Goal: Task Accomplishment & Management: Complete application form

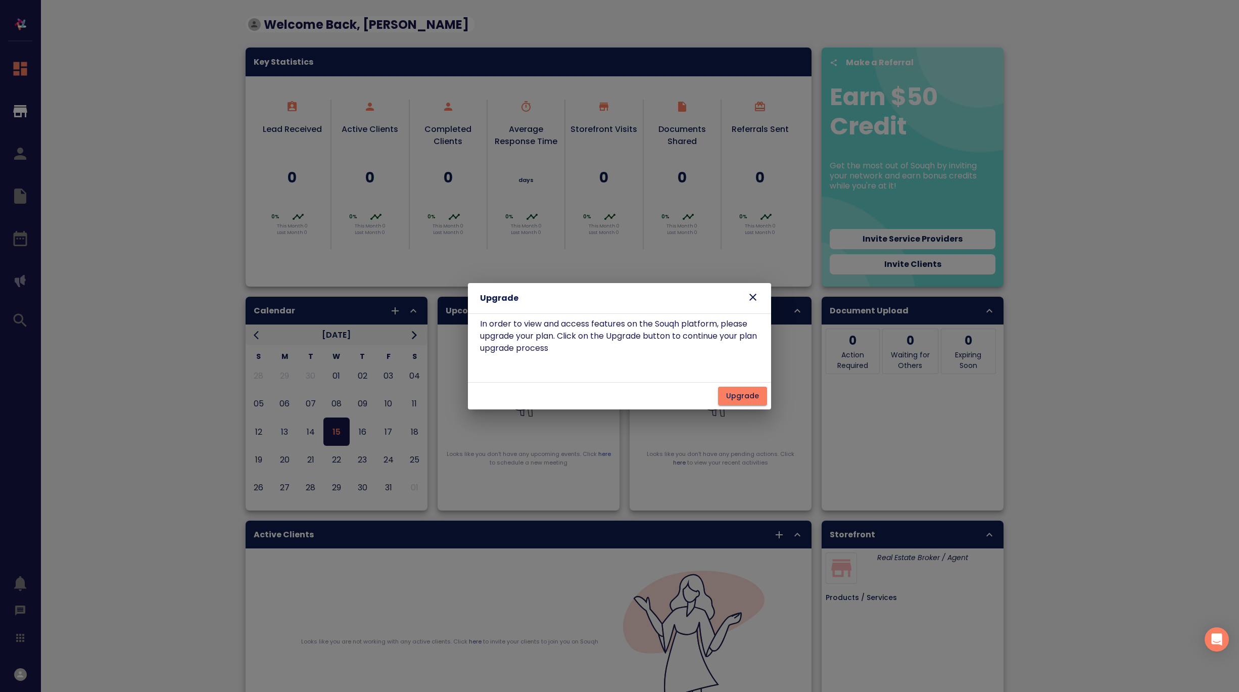
click at [752, 298] on icon at bounding box center [752, 297] width 7 height 7
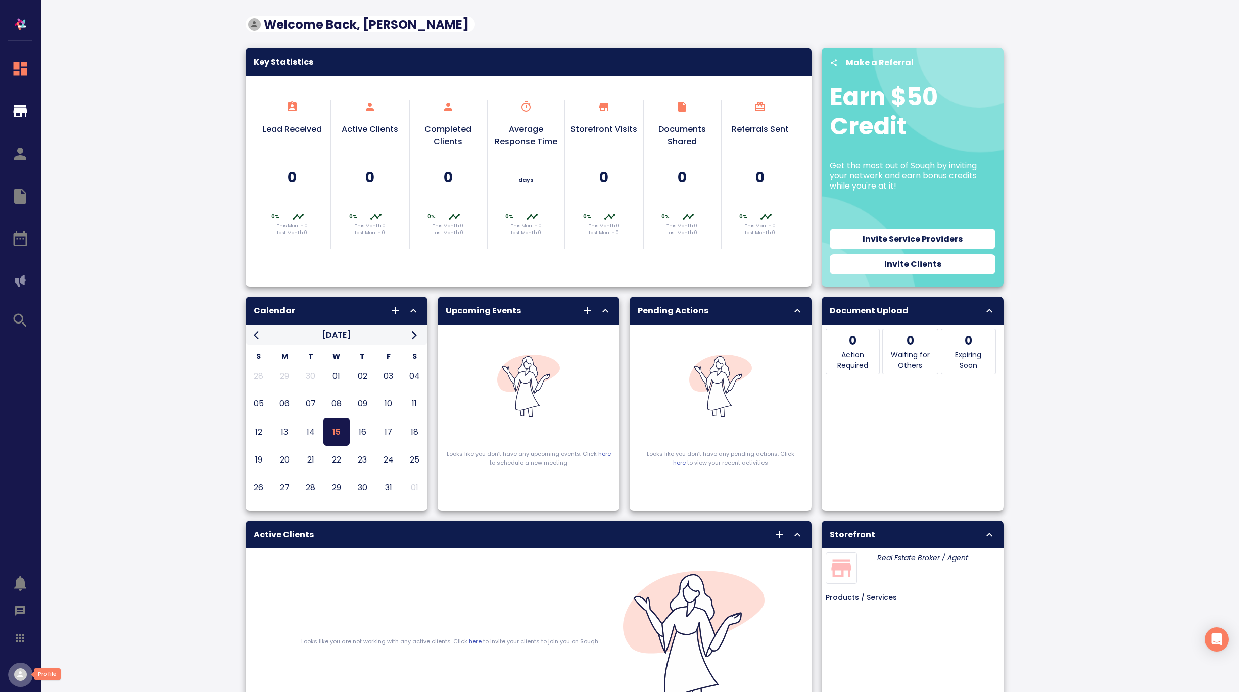
click at [22, 674] on icon "button" at bounding box center [21, 675] width 10 height 10
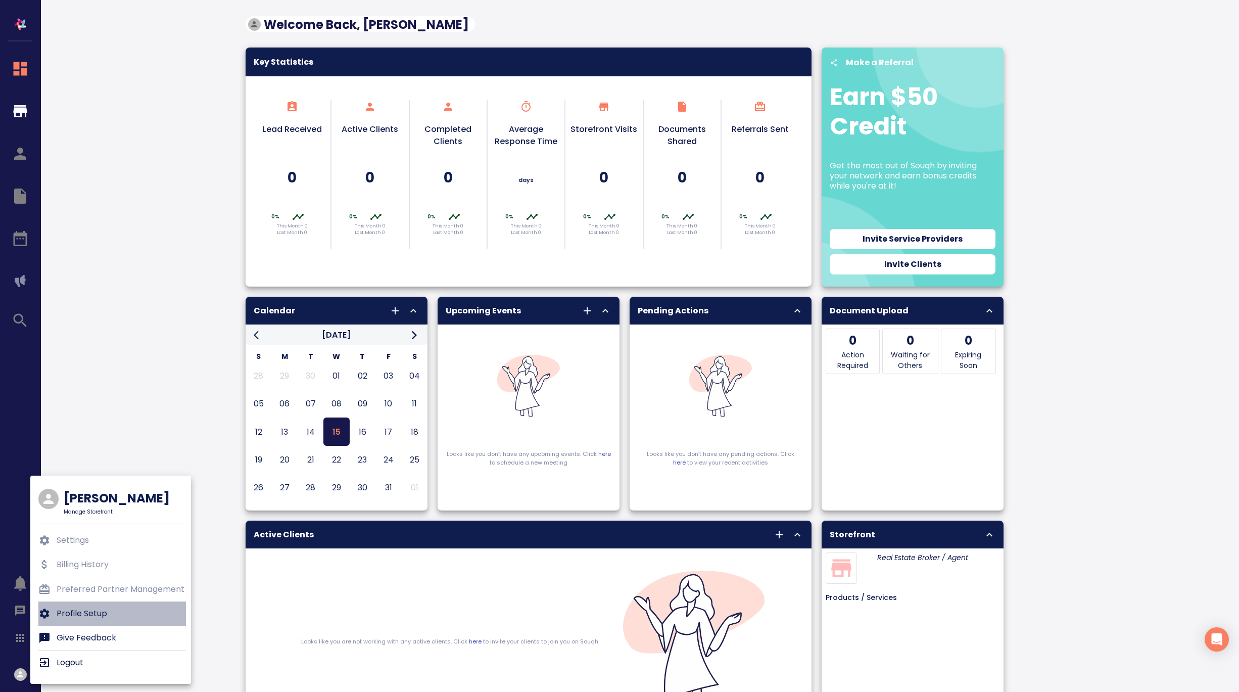
click at [90, 614] on p "Profile Setup" at bounding box center [82, 613] width 51 height 12
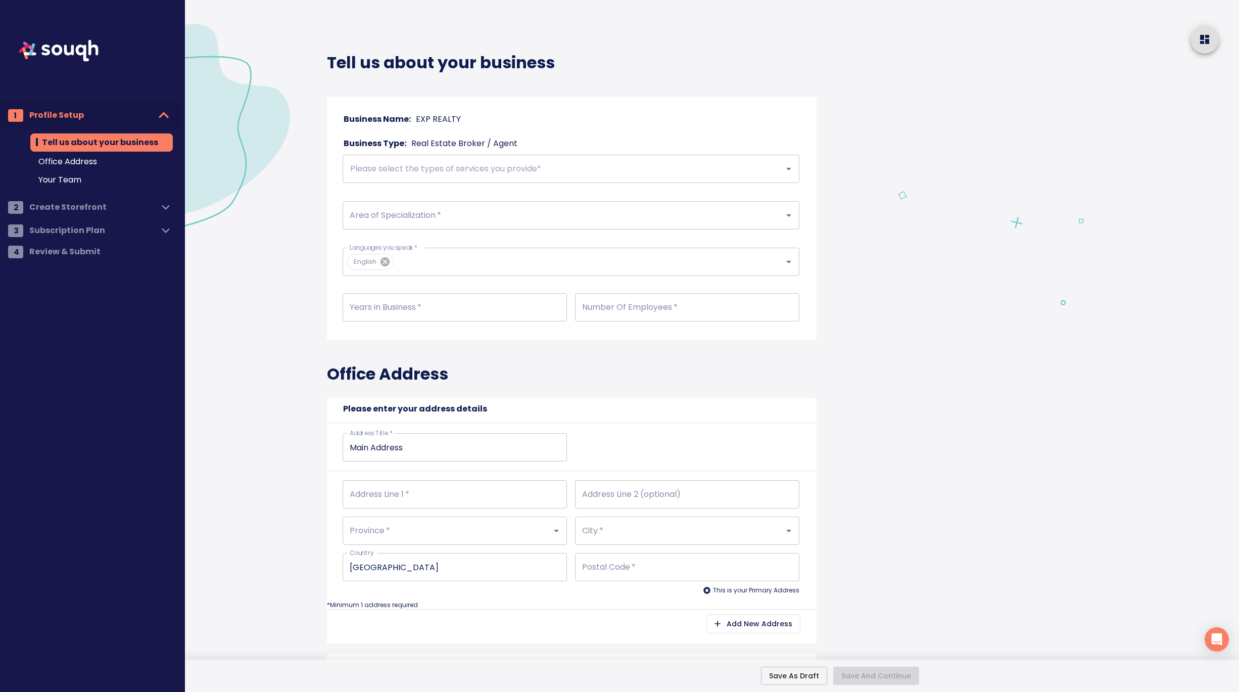
click at [504, 165] on input "text" at bounding box center [556, 168] width 419 height 19
click at [440, 193] on li "Residential" at bounding box center [571, 201] width 457 height 25
click at [413, 215] on input "Area of Specialization   *" at bounding box center [556, 215] width 419 height 19
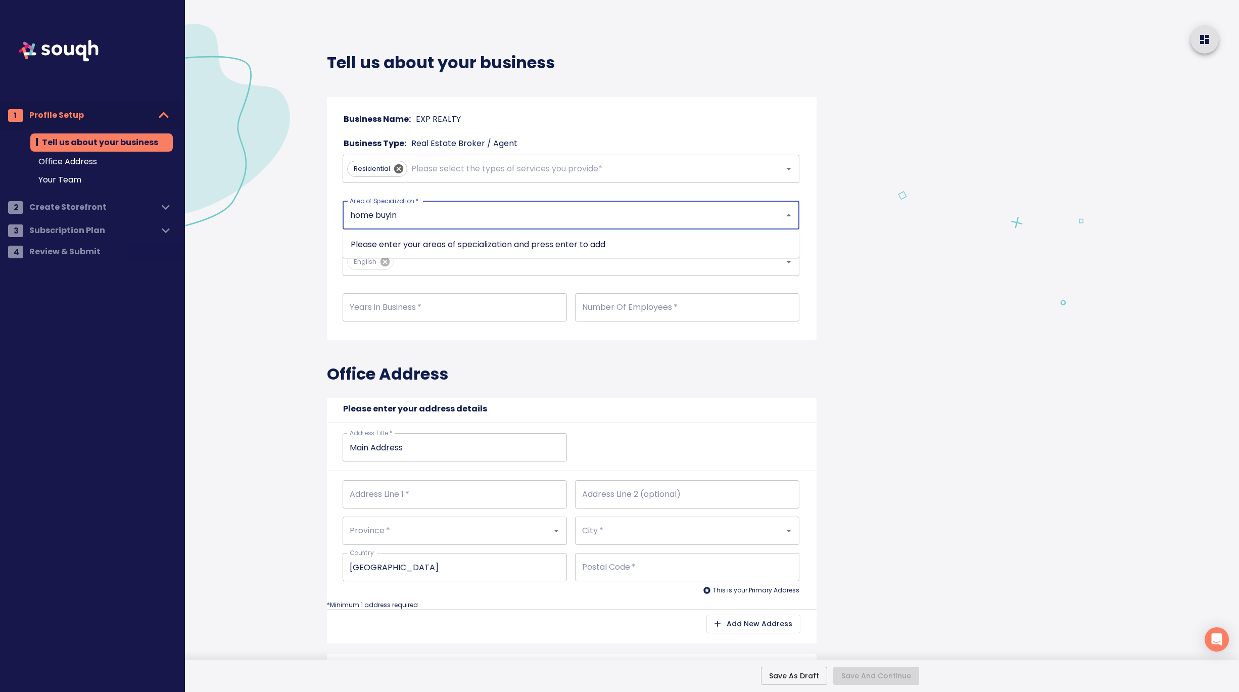
type input "home buying"
type input "home selling"
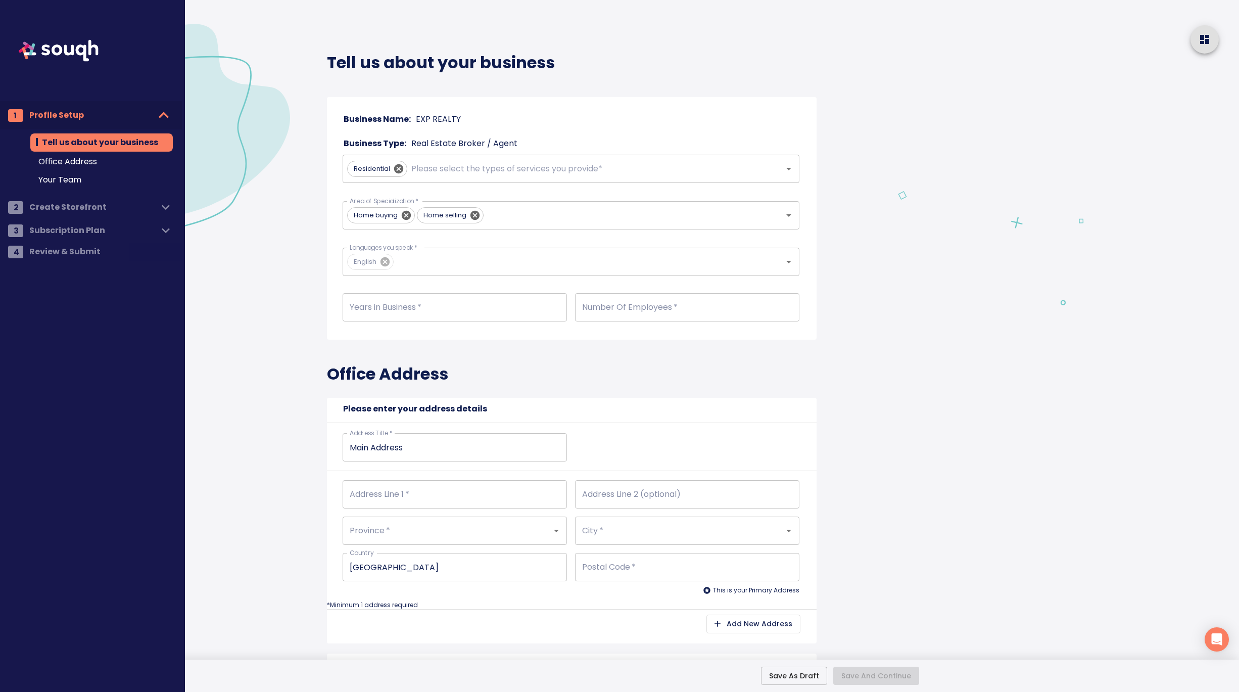
click at [433, 292] on div "Years in Business   * Years in Business *" at bounding box center [451, 307] width 232 height 44
click at [410, 303] on input "number" at bounding box center [455, 307] width 224 height 28
type input "9"
click at [630, 297] on input "number" at bounding box center [687, 307] width 224 height 28
type input "2"
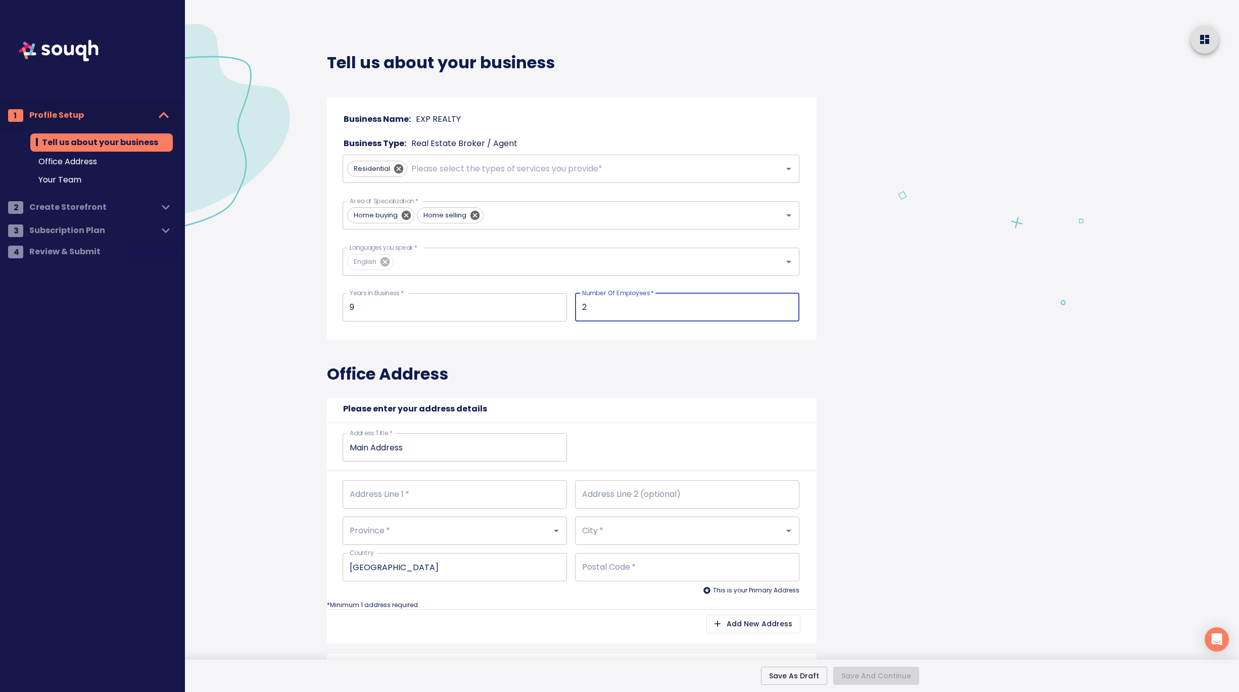
click at [1005, 382] on div at bounding box center [1063, 692] width 352 height 1384
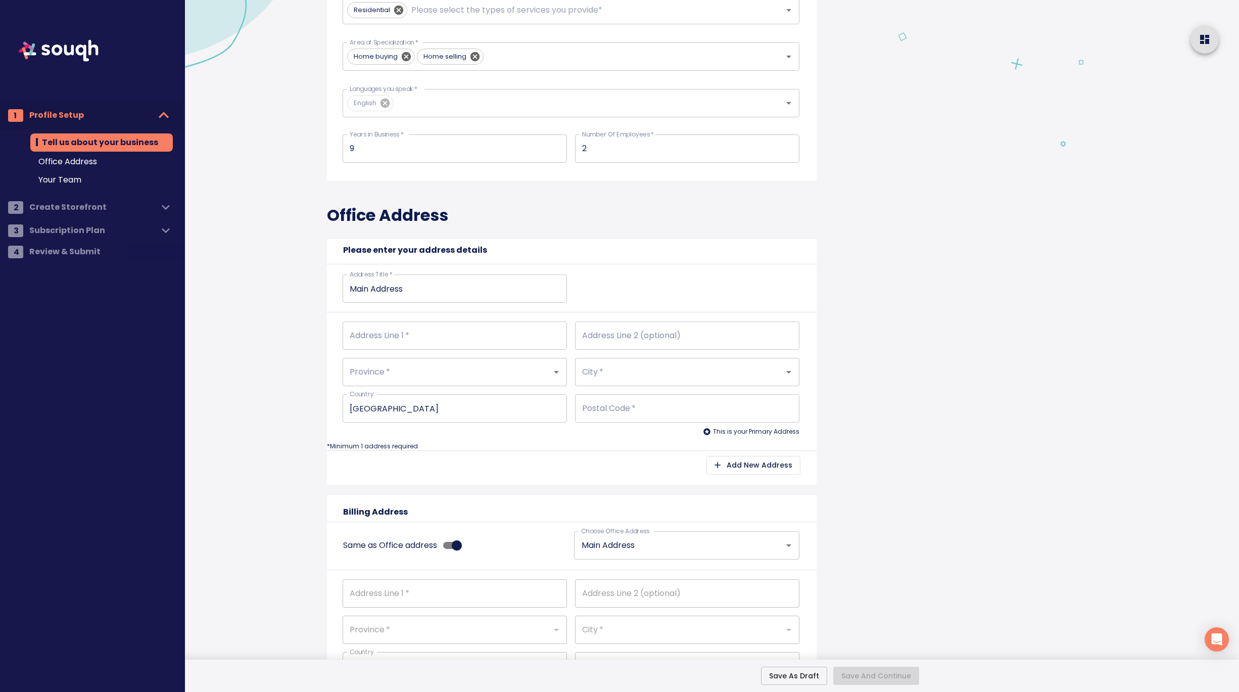
scroll to position [173, 0]
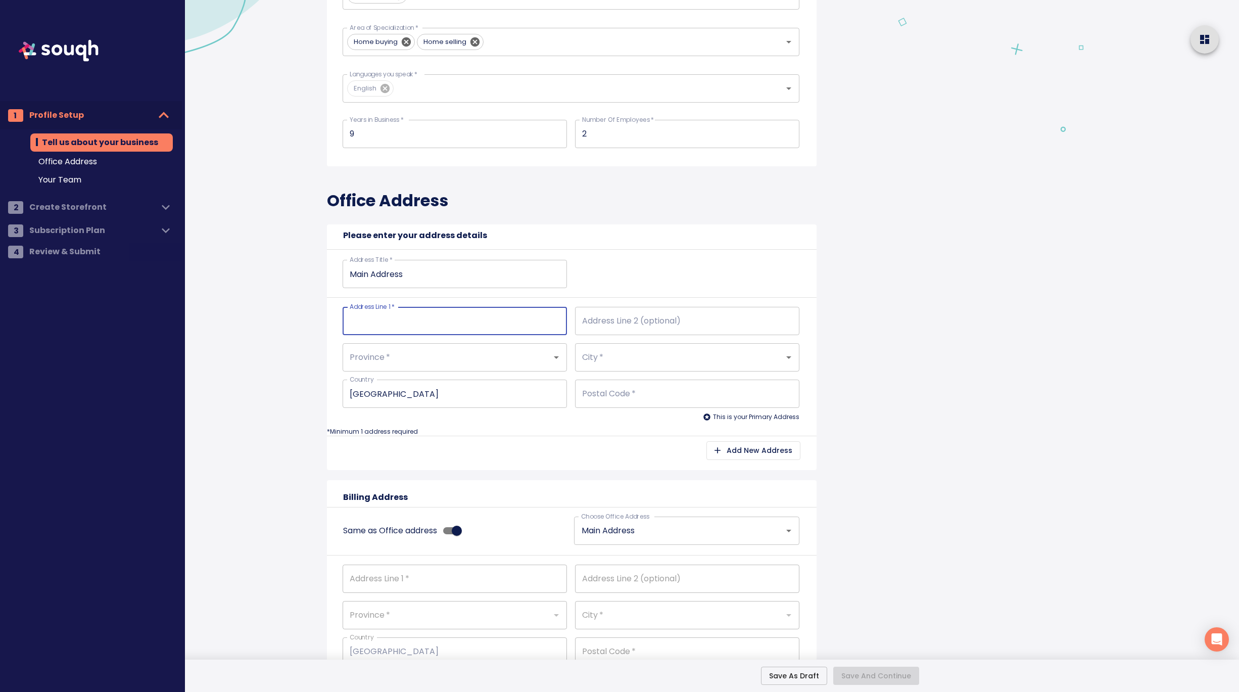
click at [464, 322] on input "Address Line 1   *" at bounding box center [455, 321] width 224 height 28
type input "4"
type input "42"
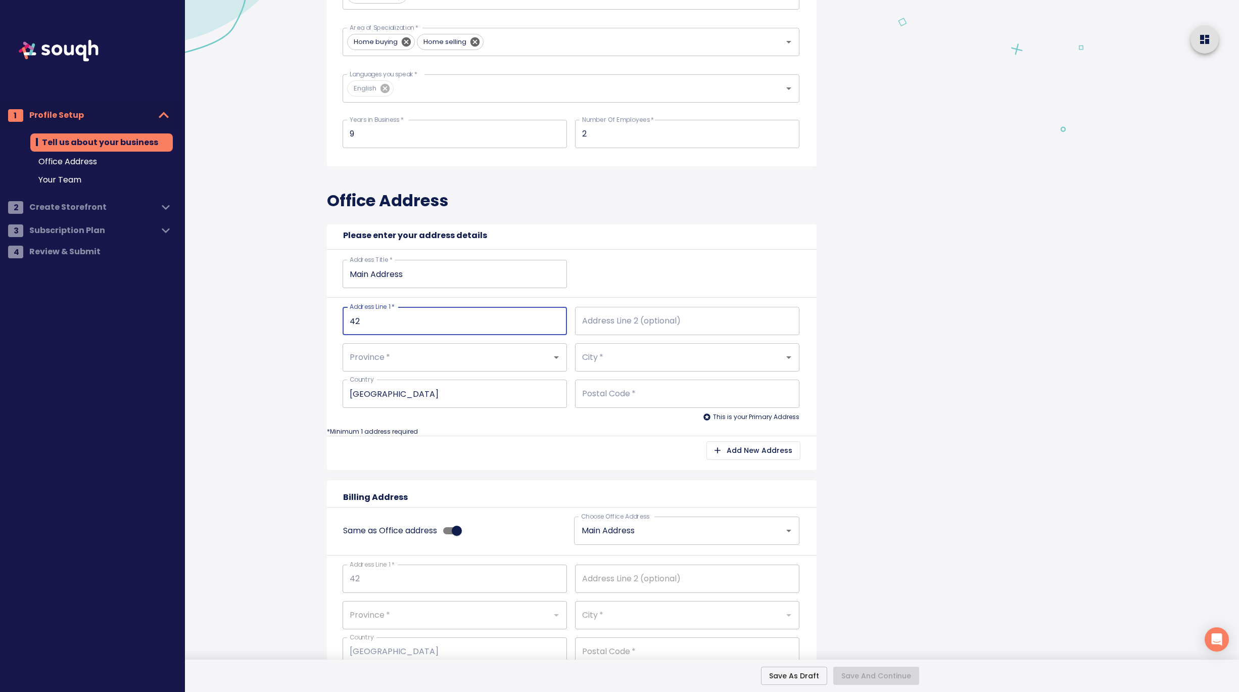
type input "424"
type input "424 Catherine Street"
click at [612, 325] on input "Address Line 2 (optional)" at bounding box center [687, 321] width 224 height 28
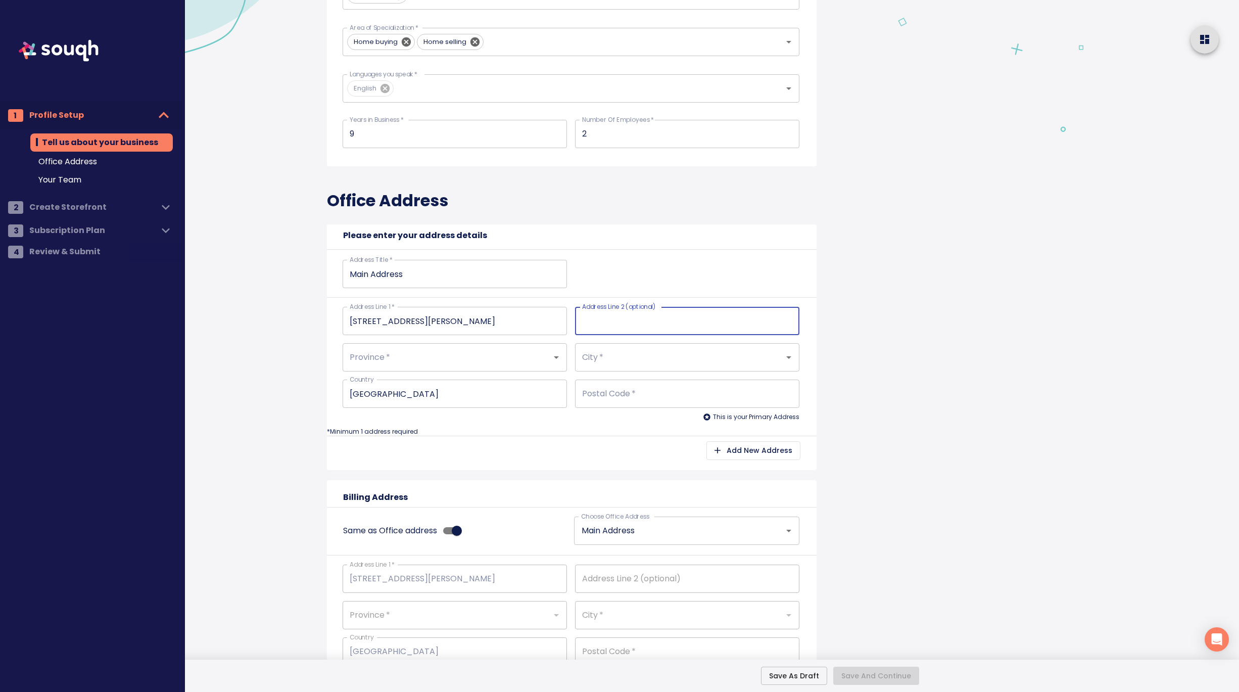
type input "u"
type input "Unit 200"
click at [393, 359] on input "Province   *" at bounding box center [440, 357] width 187 height 19
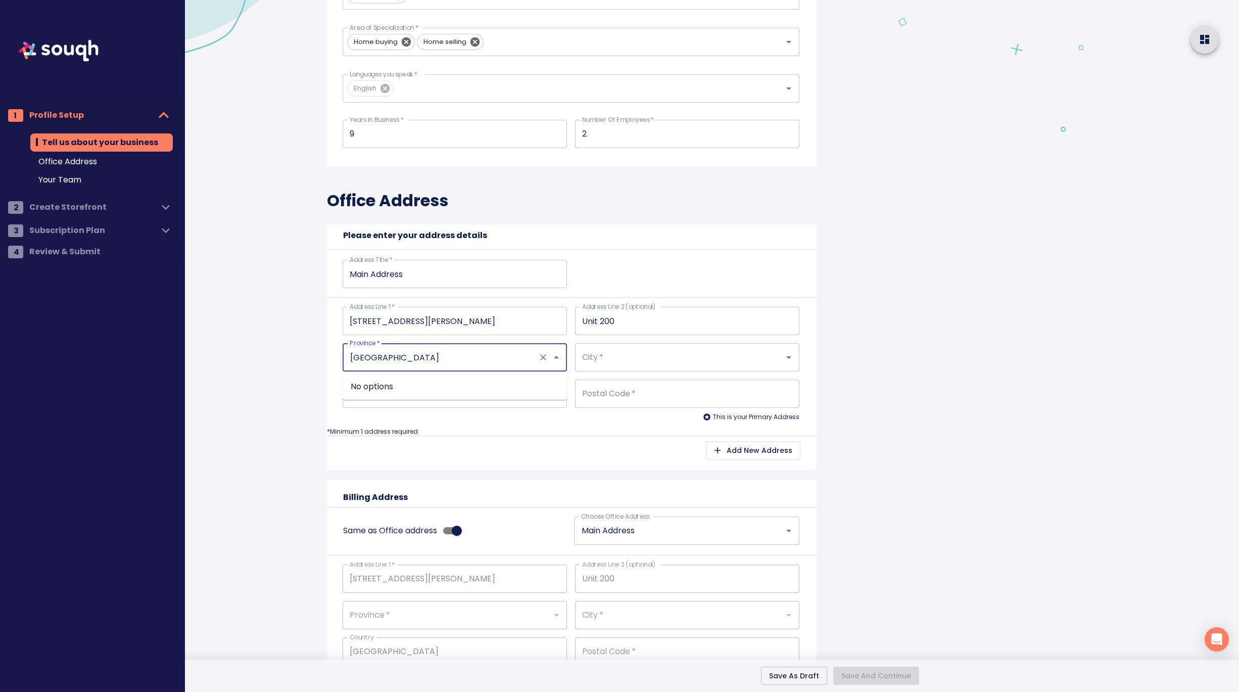
type input "ontario"
click at [560, 359] on icon "Close" at bounding box center [556, 357] width 12 height 12
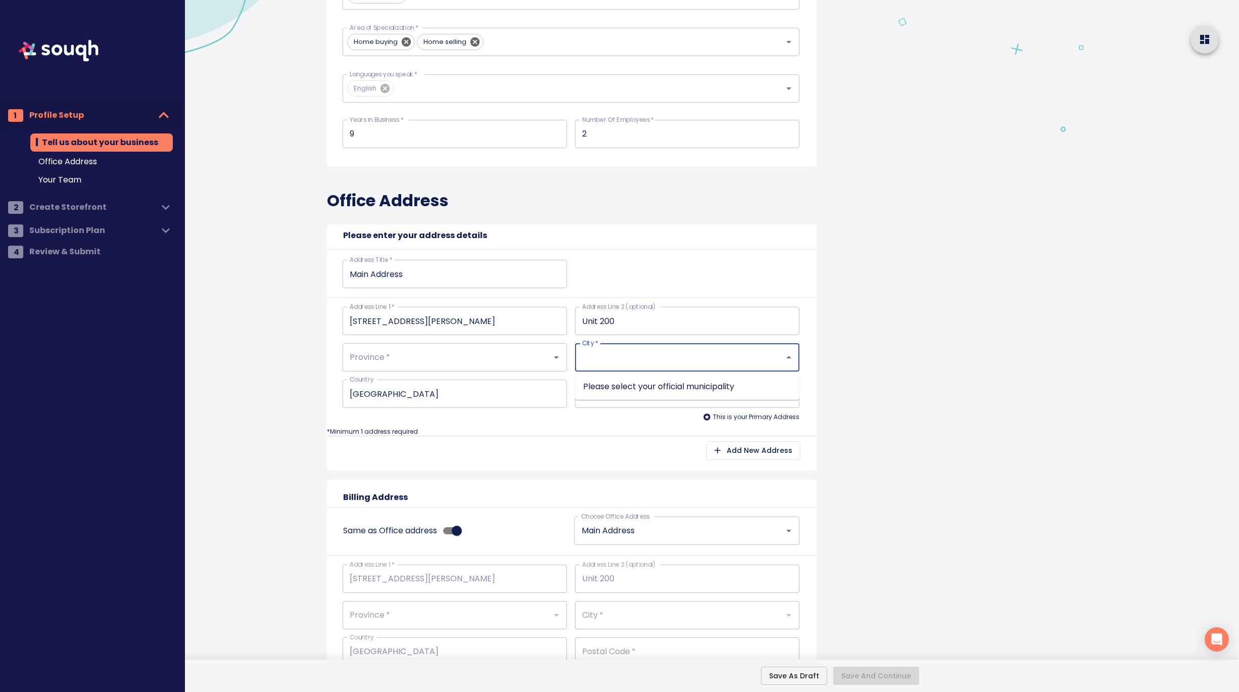
click at [621, 355] on input "City   *" at bounding box center [673, 357] width 187 height 19
click at [379, 357] on input "Province   *" at bounding box center [440, 357] width 187 height 19
type input "o"
click at [456, 355] on input "Province   *" at bounding box center [440, 357] width 187 height 19
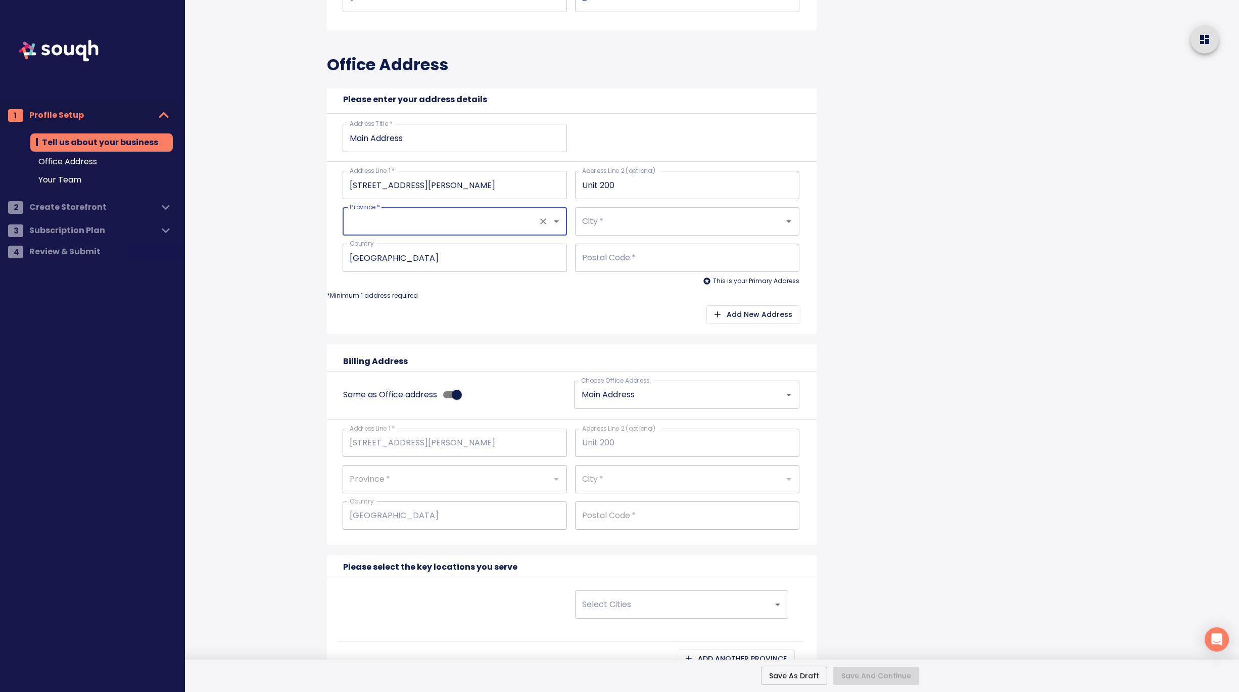
scroll to position [333, 0]
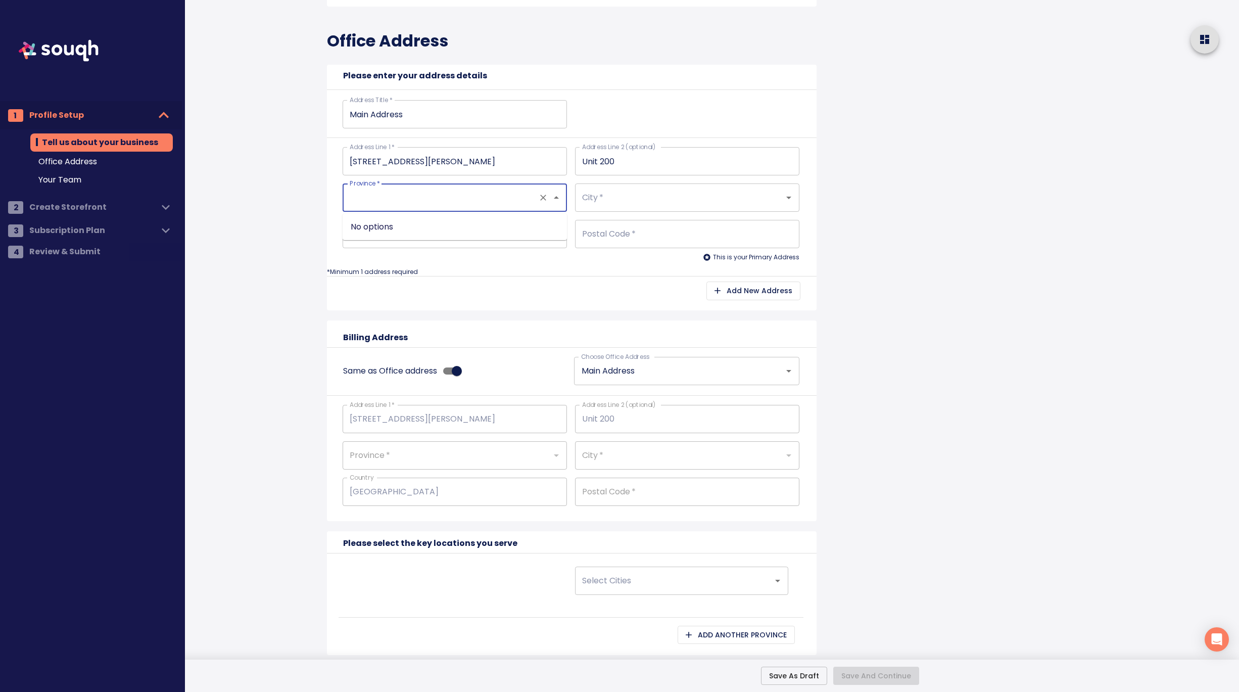
click at [430, 197] on input "Province   *" at bounding box center [440, 197] width 187 height 19
click at [622, 235] on input "Postal Code   *" at bounding box center [687, 234] width 224 height 28
type input "k"
type input "K1R5T8"
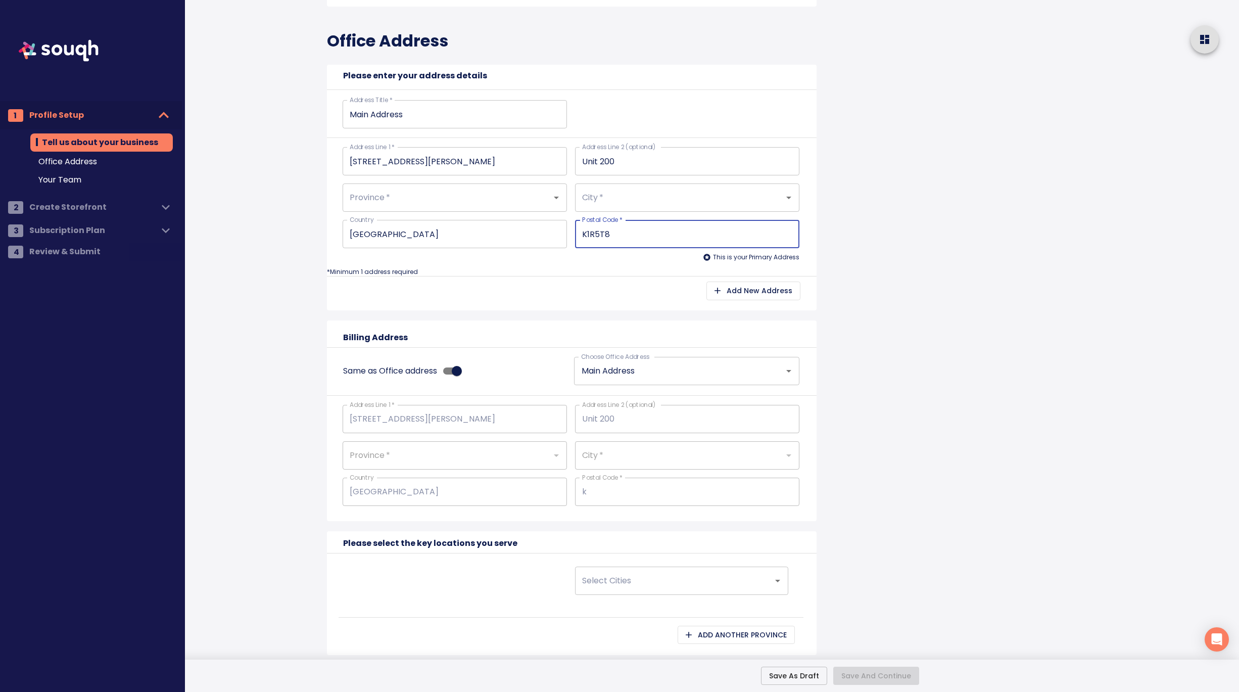
type input "K1R5T8"
click at [620, 192] on input "City   *" at bounding box center [673, 197] width 187 height 19
click at [556, 198] on icon "Open" at bounding box center [556, 198] width 5 height 3
click at [470, 195] on input "Province   *" at bounding box center [440, 197] width 187 height 19
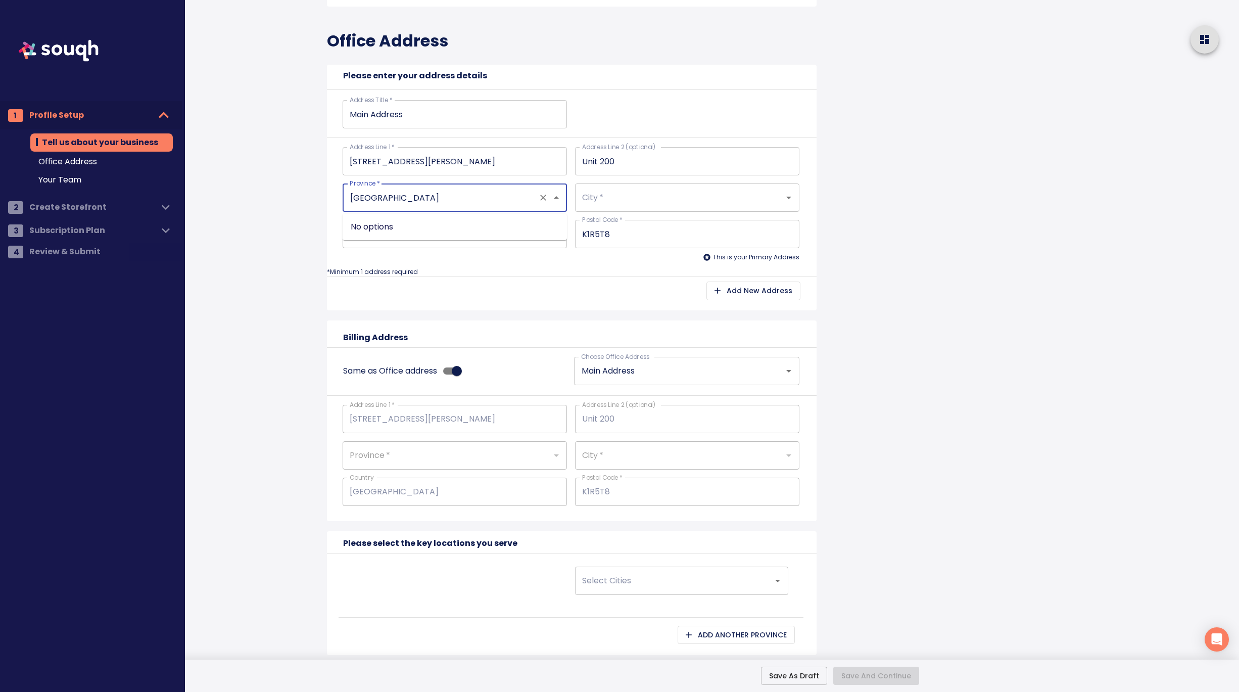
type input "ontario"
click at [532, 276] on div "Please enter your address details Address Title   * Main Address Address Title …" at bounding box center [572, 188] width 490 height 246
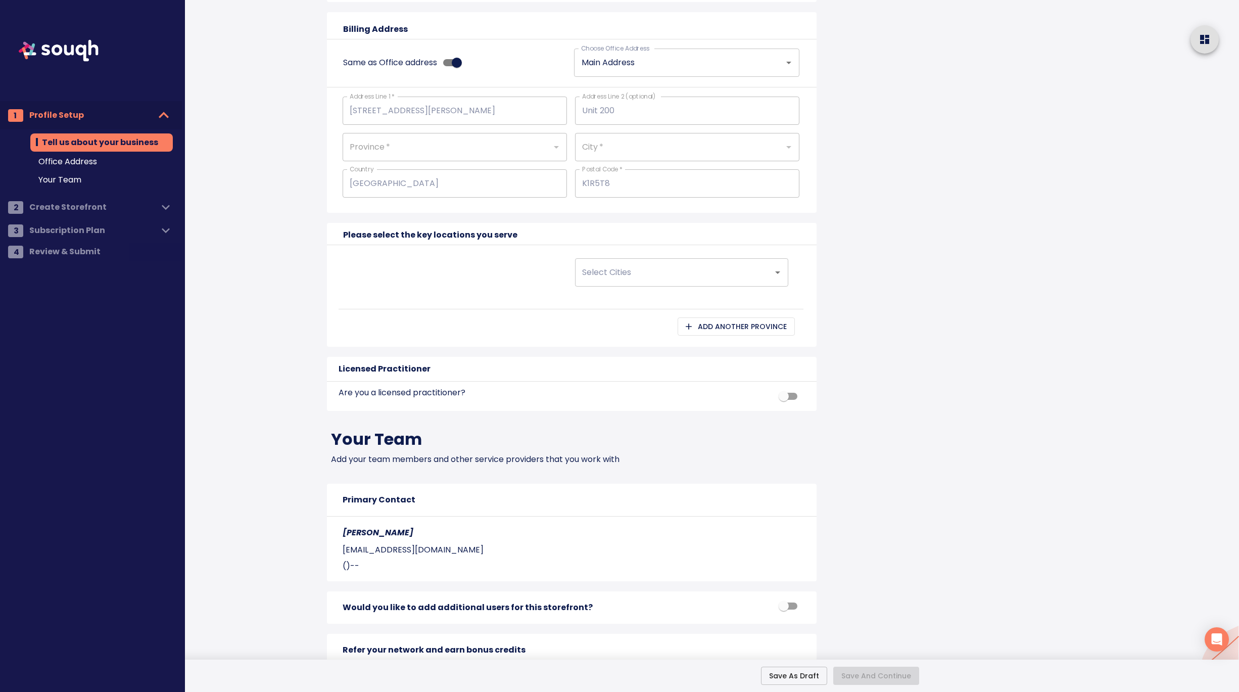
scroll to position [644, 0]
click at [645, 280] on div "Select Cities" at bounding box center [681, 270] width 213 height 28
click at [490, 269] on div at bounding box center [455, 270] width 232 height 36
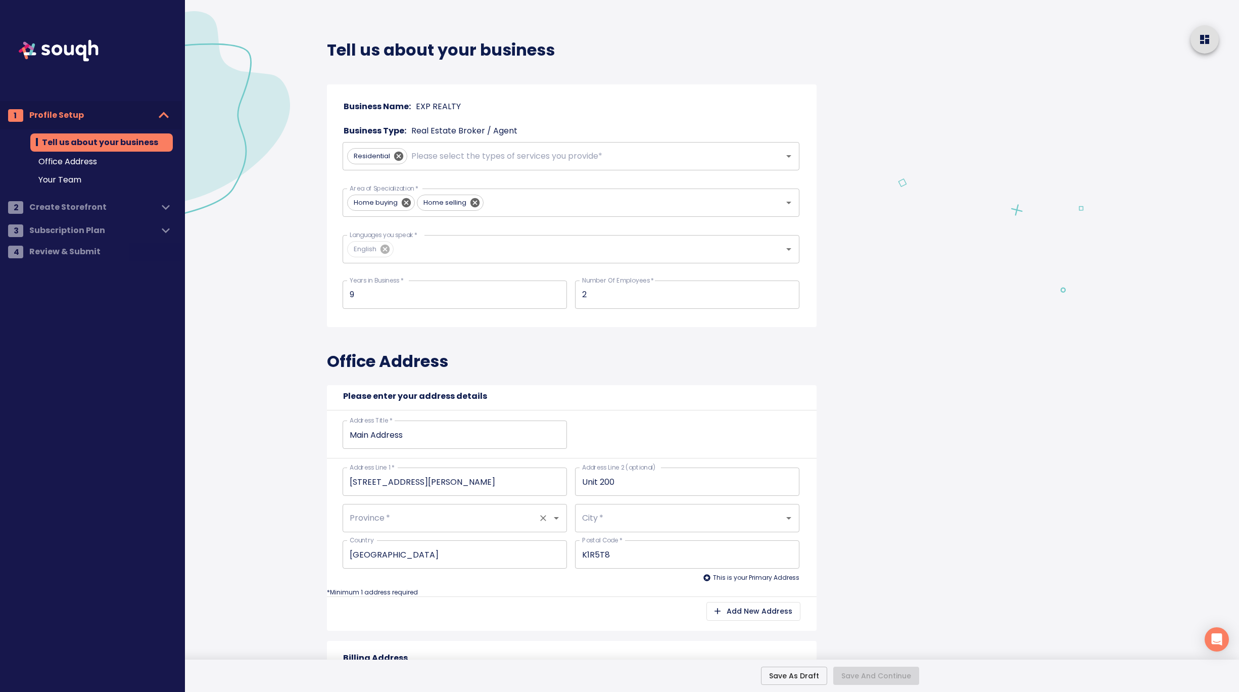
scroll to position [0, 0]
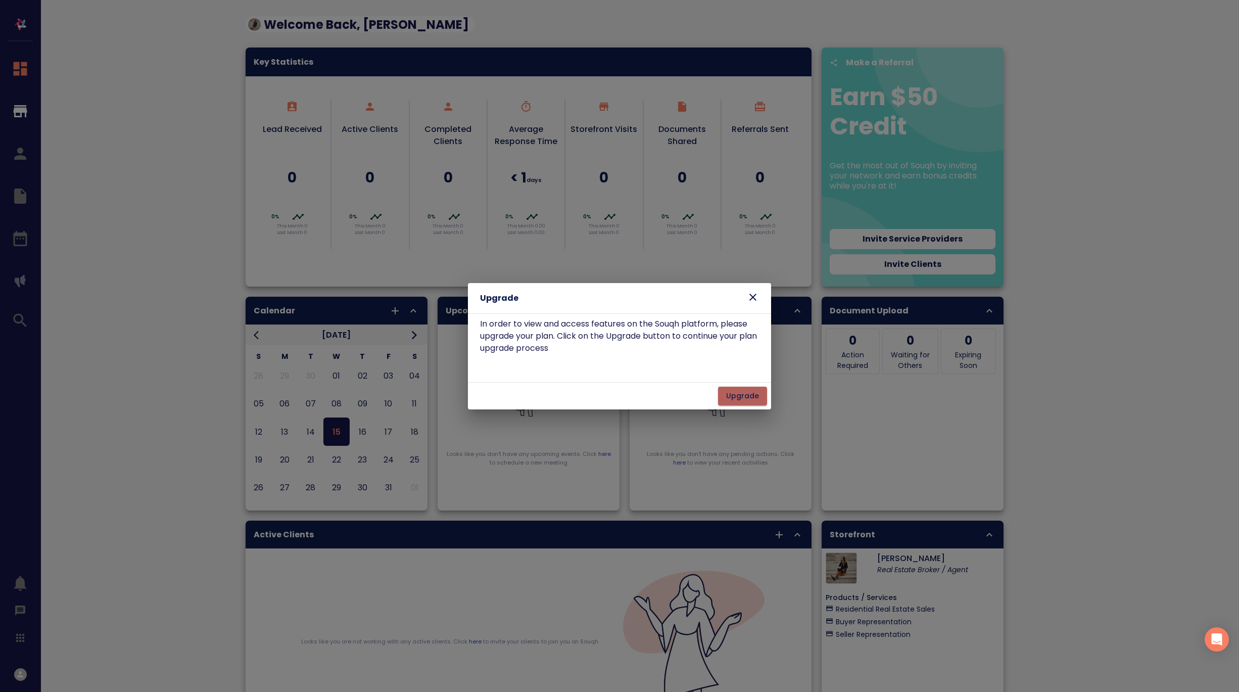
click at [743, 396] on span "Upgrade" at bounding box center [742, 396] width 33 height 13
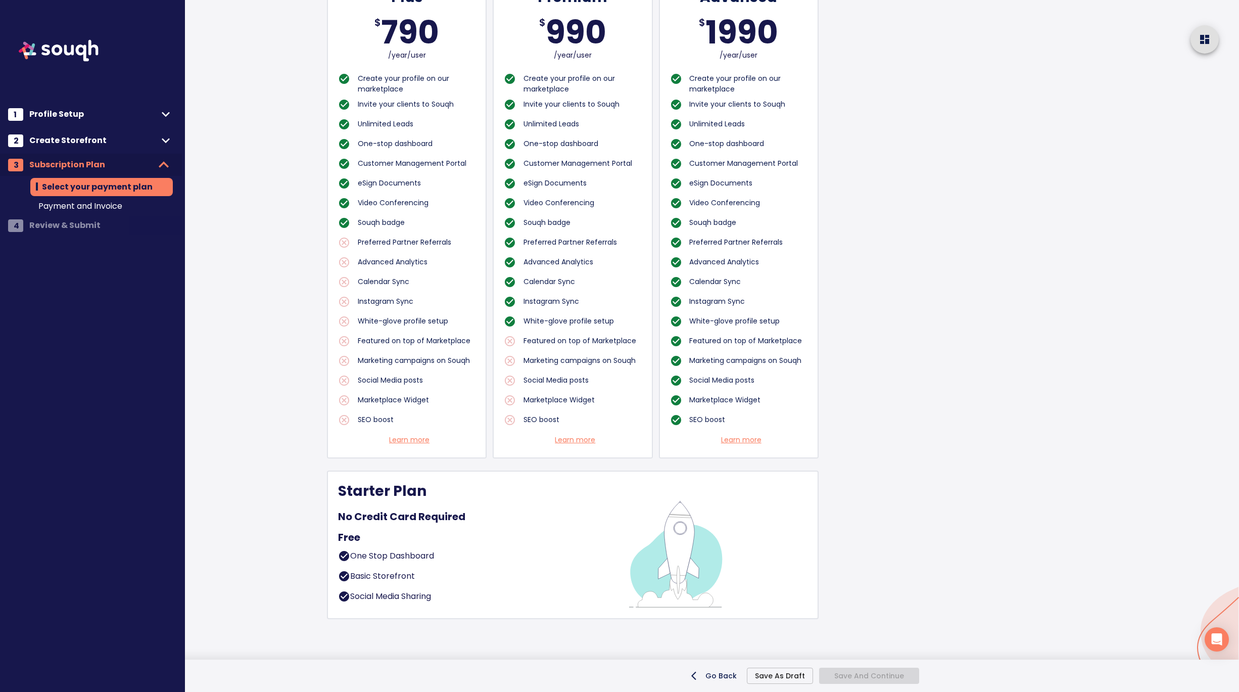
scroll to position [517, 0]
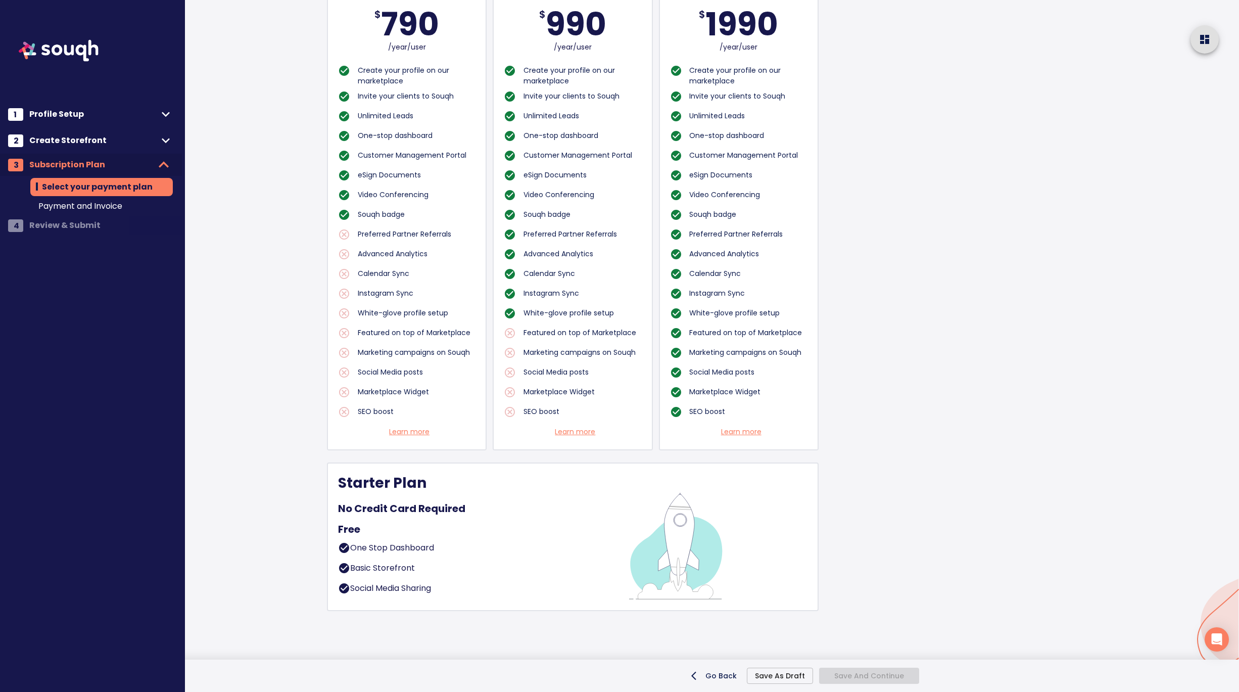
click at [565, 509] on div "No Credit Card Required" at bounding box center [475, 508] width 274 height 21
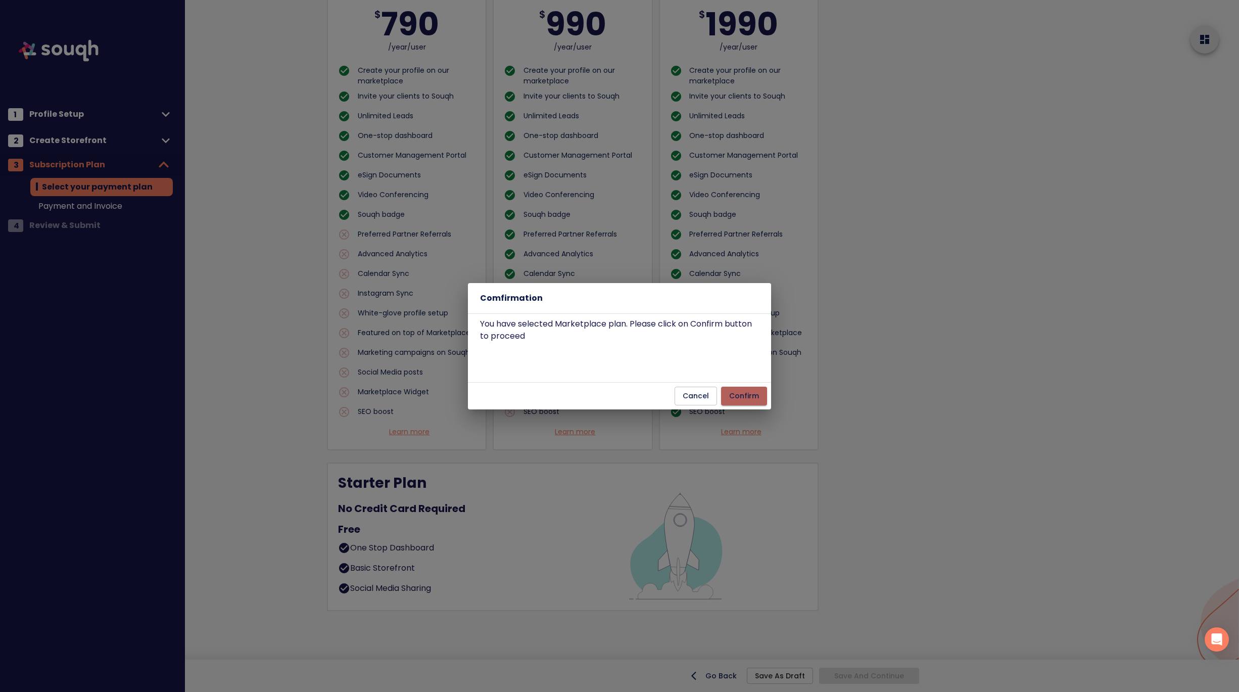
click at [754, 396] on span "Confirm" at bounding box center [744, 396] width 30 height 13
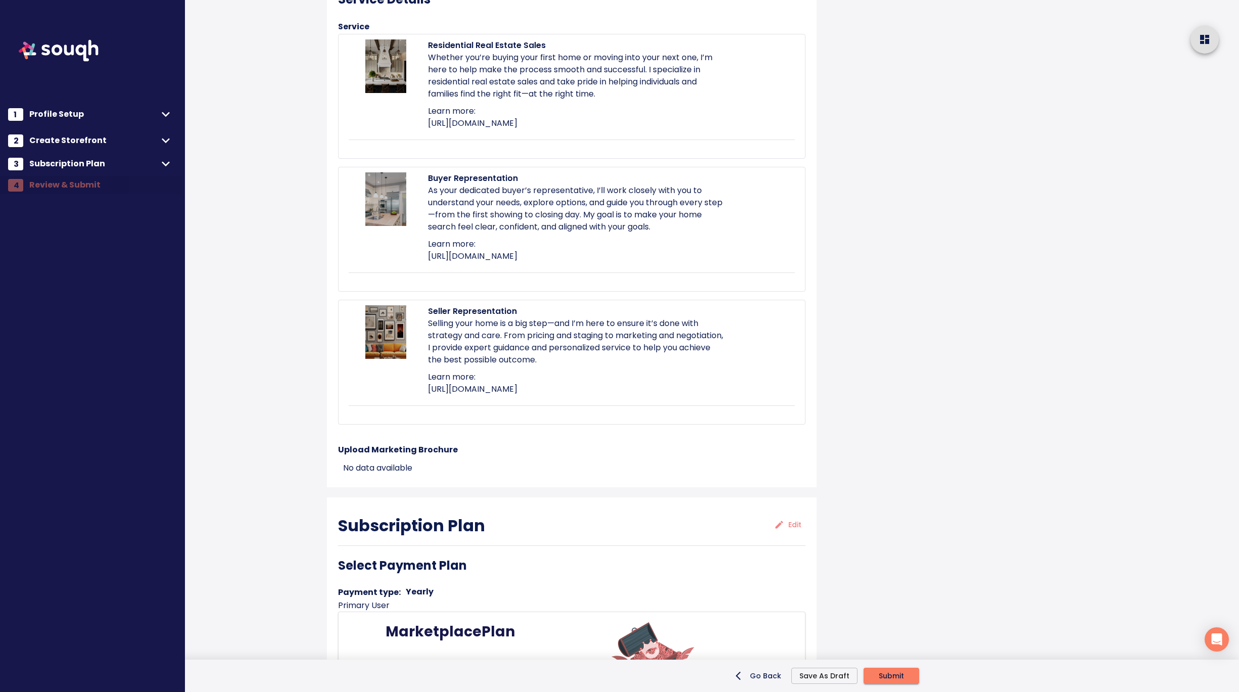
scroll to position [1584, 0]
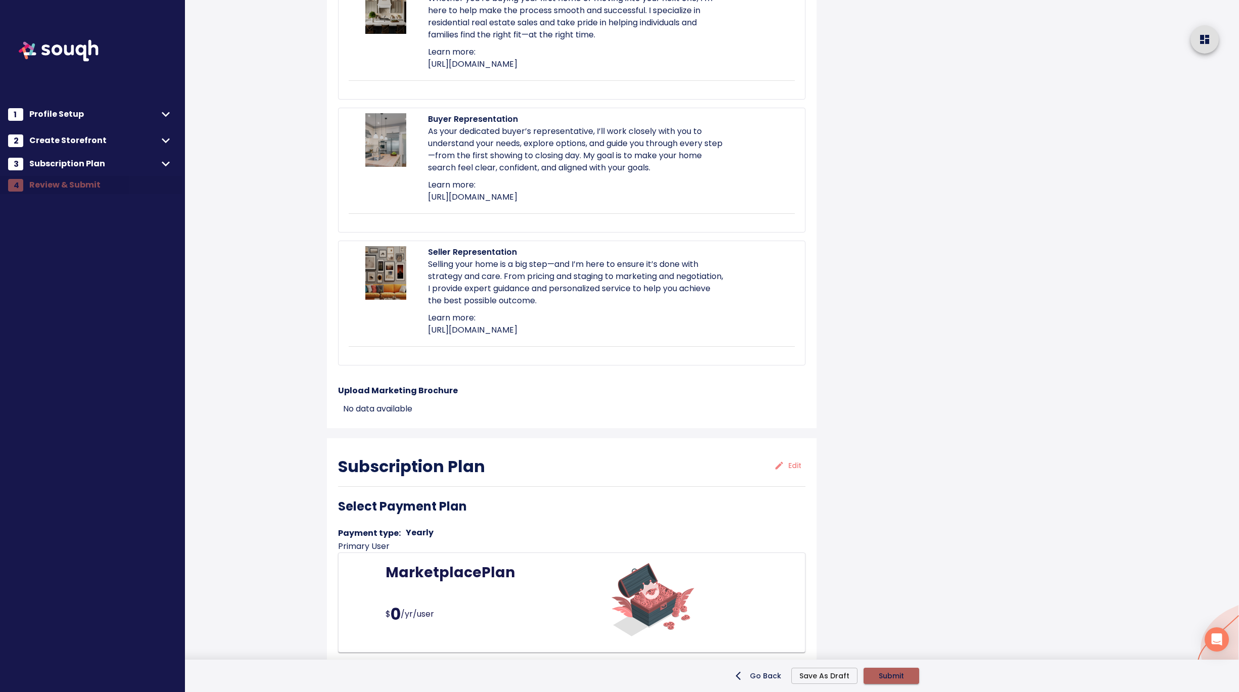
click at [892, 675] on span "Submit" at bounding box center [891, 676] width 25 height 13
